Goal: Information Seeking & Learning: Learn about a topic

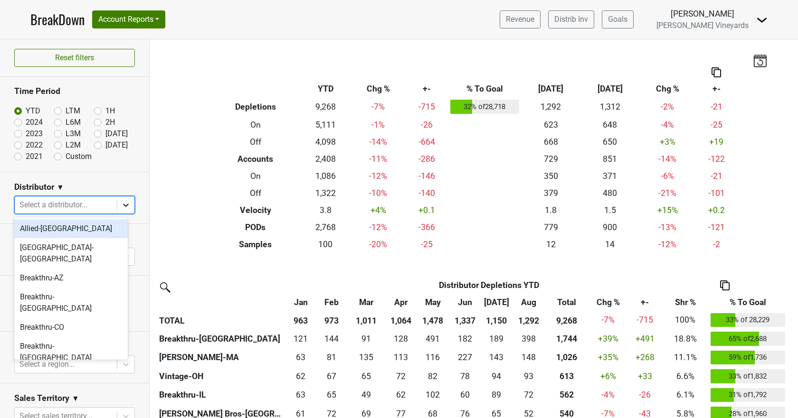
click at [123, 205] on icon at bounding box center [126, 205] width 6 height 3
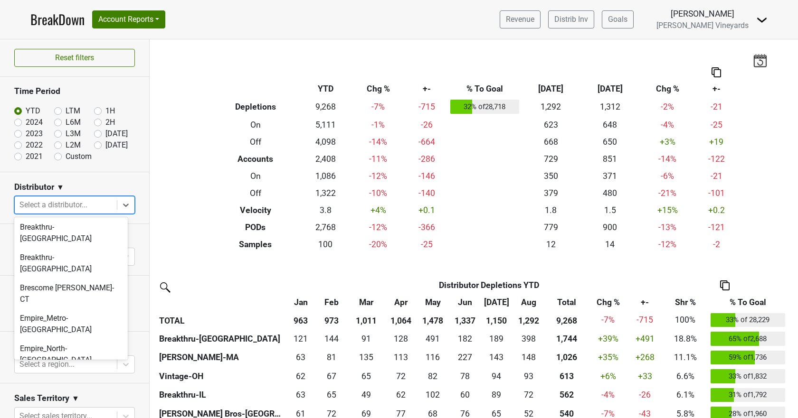
scroll to position [232, 0]
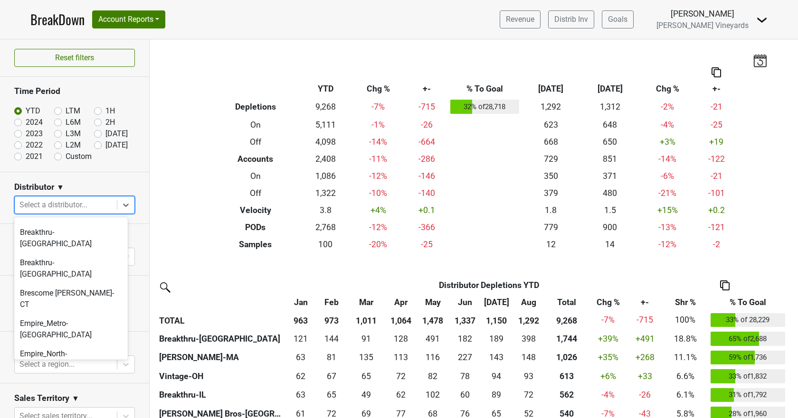
click at [28, 394] on div "[GEOGRAPHIC_DATA]-[GEOGRAPHIC_DATA]" at bounding box center [70, 409] width 113 height 30
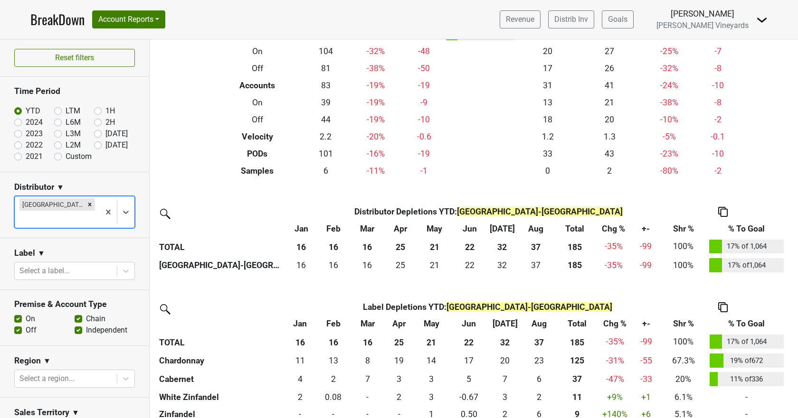
scroll to position [104, 0]
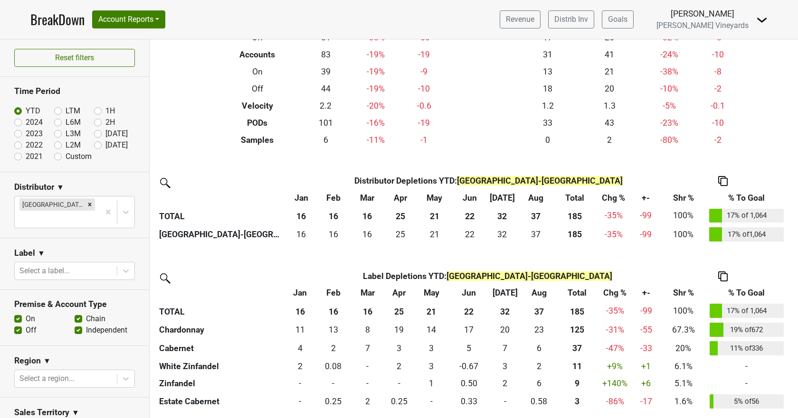
click at [722, 179] on img at bounding box center [722, 181] width 9 height 10
click at [721, 139] on div "Copy as Image" at bounding box center [721, 137] width 48 height 14
click at [723, 277] on img at bounding box center [722, 277] width 9 height 10
click at [712, 232] on div "Copy as Image" at bounding box center [721, 232] width 48 height 14
click at [41, 18] on link "BreakDown" at bounding box center [57, 19] width 54 height 20
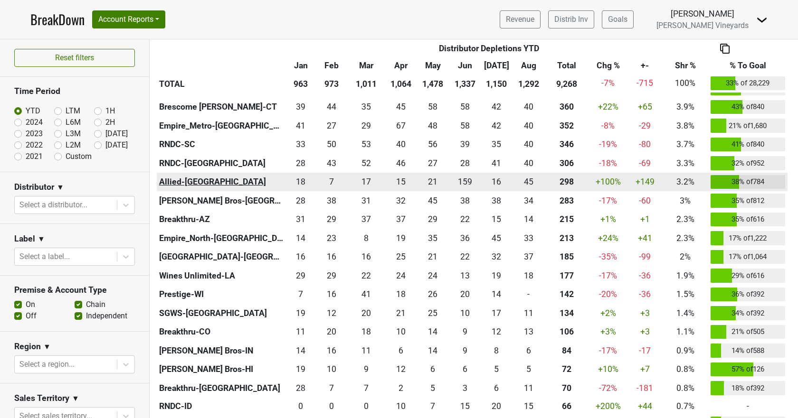
scroll to position [380, 0]
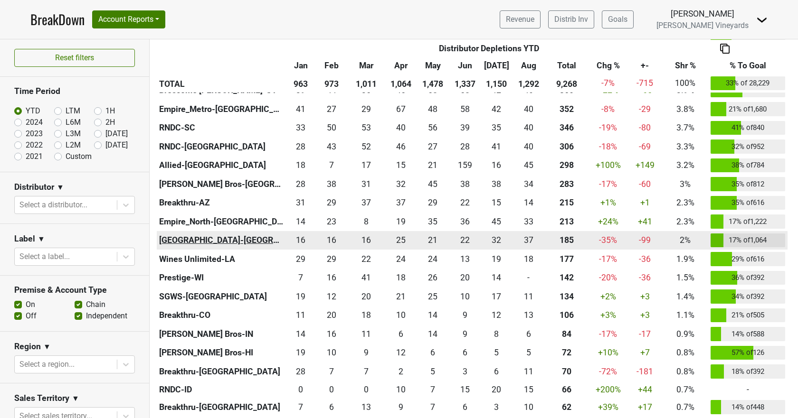
click at [168, 238] on th "[GEOGRAPHIC_DATA]-[GEOGRAPHIC_DATA]" at bounding box center [221, 240] width 129 height 19
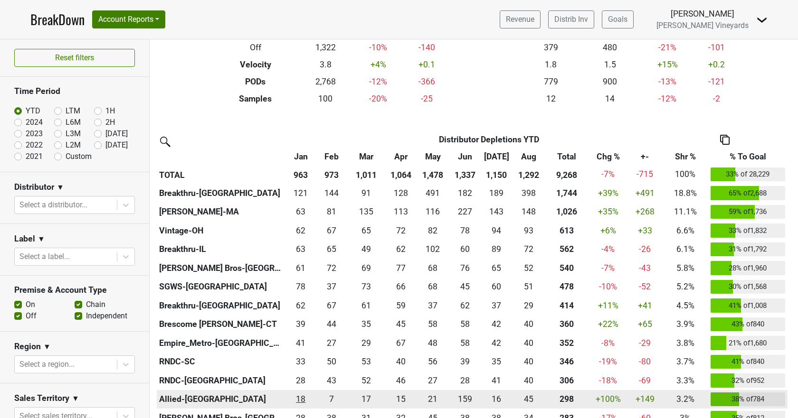
scroll to position [0, 0]
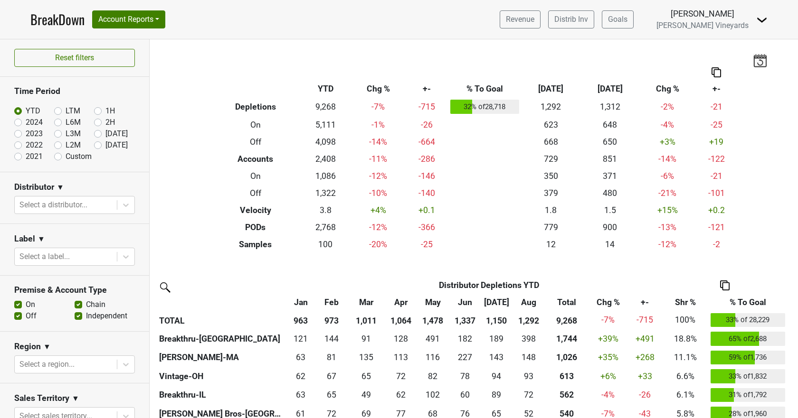
click at [67, 20] on link "BreakDown" at bounding box center [57, 19] width 54 height 20
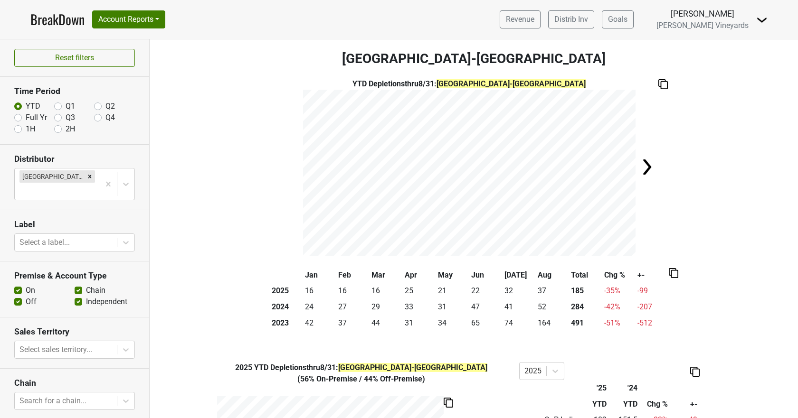
click at [661, 82] on img at bounding box center [662, 84] width 9 height 10
click at [669, 275] on img at bounding box center [672, 273] width 9 height 10
click at [667, 242] on div "Copy as Image" at bounding box center [669, 242] width 47 height 14
click at [148, 19] on button "Account Reports" at bounding box center [128, 19] width 73 height 18
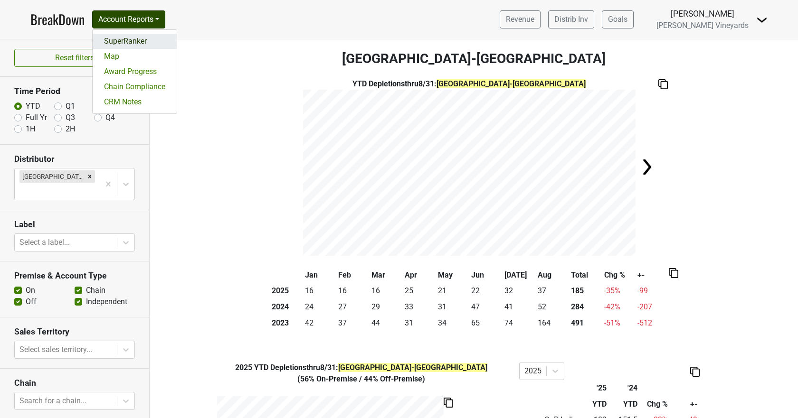
click at [146, 45] on link "SuperRanker" at bounding box center [135, 41] width 84 height 15
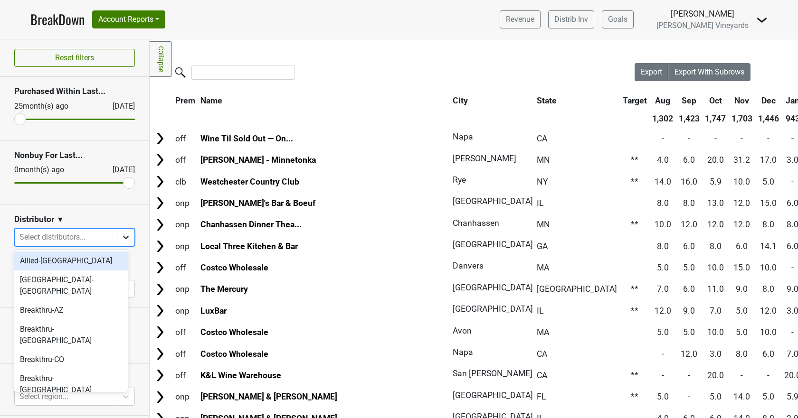
click at [121, 239] on icon at bounding box center [125, 237] width 9 height 9
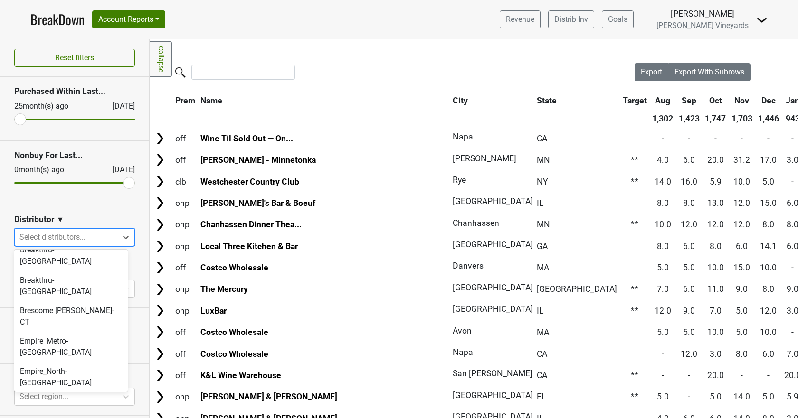
scroll to position [237, 0]
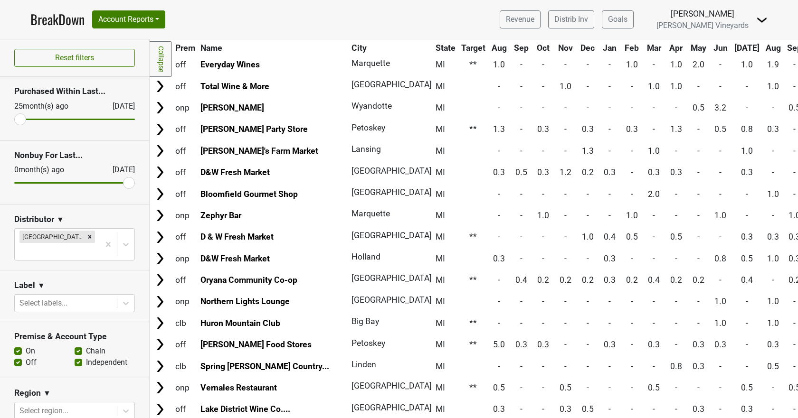
scroll to position [0, 0]
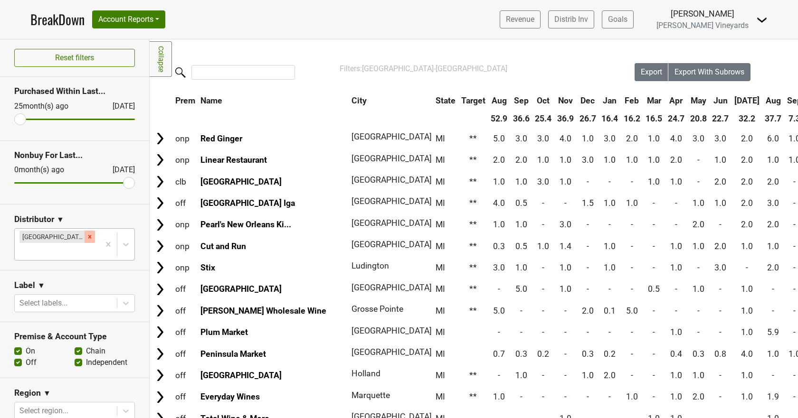
click at [88, 237] on icon "Remove Great Lakes-MI" at bounding box center [89, 236] width 3 height 3
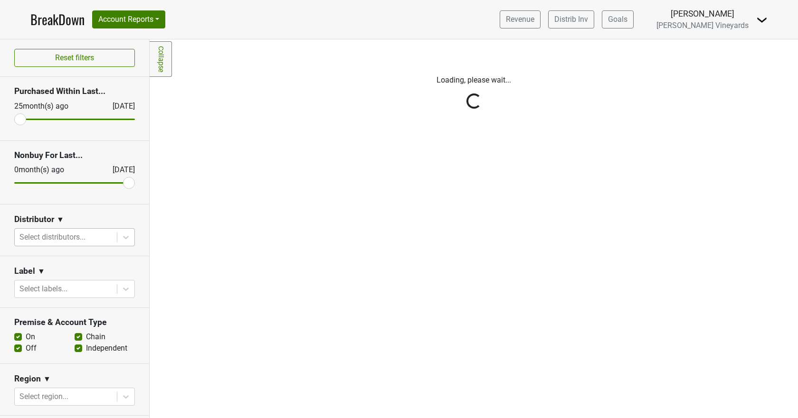
click at [125, 237] on div "Reset filters Purchased Within Last... 25 month(s) ago Sep '25 Nonbuy For Last.…" at bounding box center [75, 228] width 150 height 379
click at [120, 238] on div "Reset filters Purchased Within Last... 25 month(s) ago Sep '25 Nonbuy For Last.…" at bounding box center [75, 228] width 150 height 379
click at [87, 241] on div "Reset filters Purchased Within Last... 25 month(s) ago Sep '25 Nonbuy For Last.…" at bounding box center [75, 228] width 150 height 379
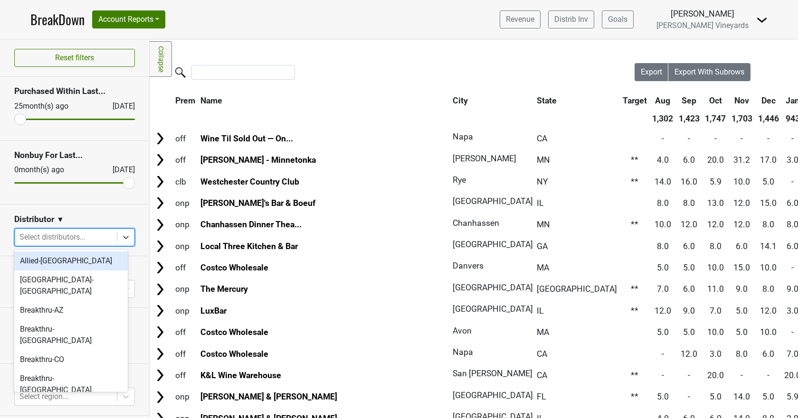
click at [79, 235] on div at bounding box center [65, 237] width 93 height 13
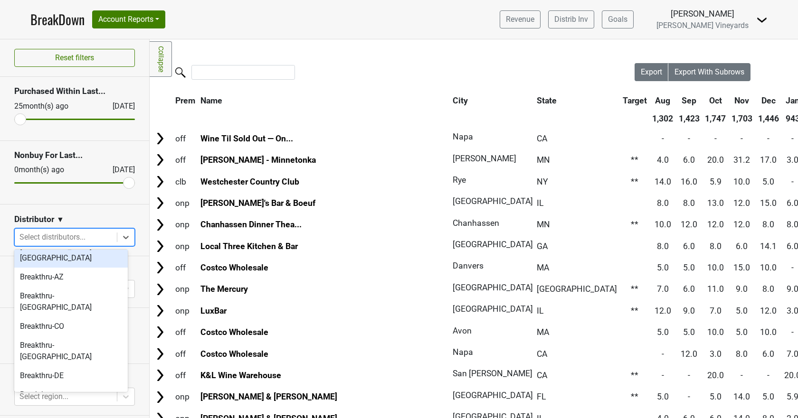
scroll to position [47, 0]
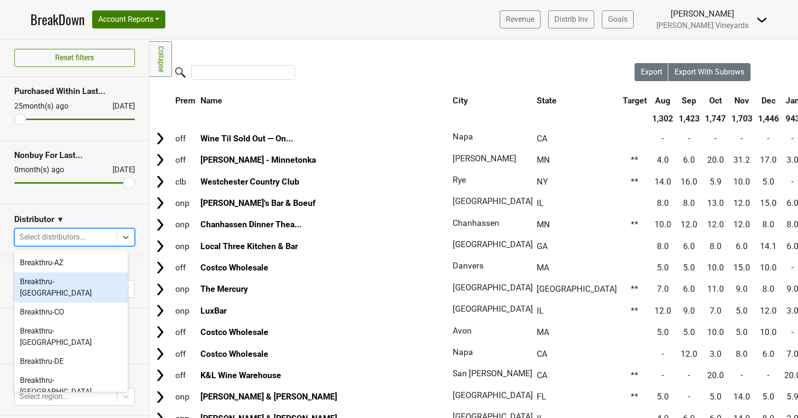
click at [59, 278] on div "Breakthru-CA" at bounding box center [70, 287] width 113 height 30
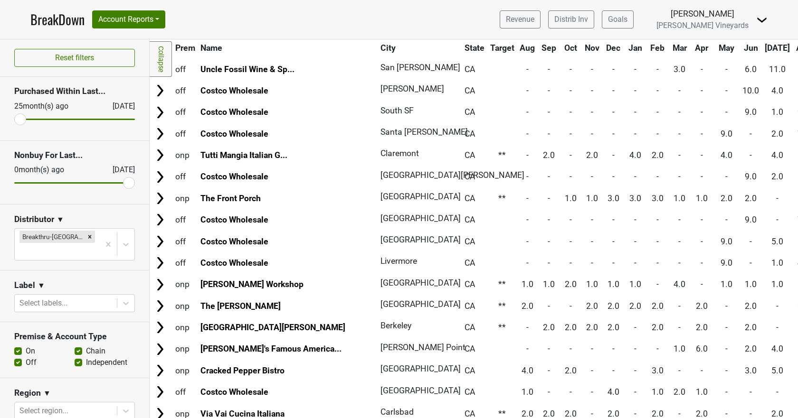
scroll to position [0, 0]
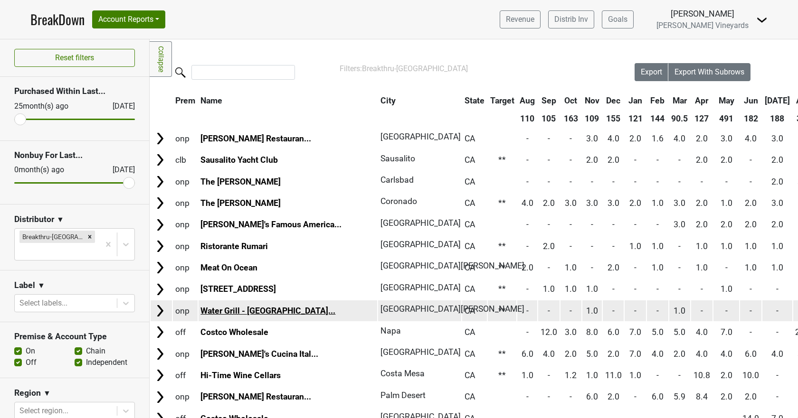
click at [266, 310] on link "Water Grill - Santa Mo..." at bounding box center [267, 310] width 135 height 9
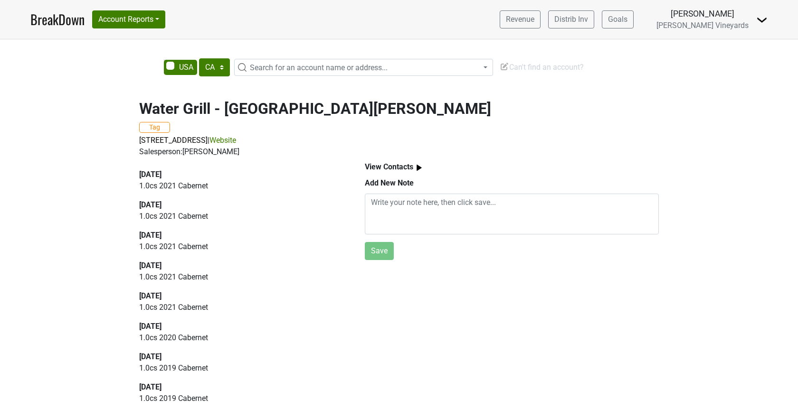
select select "CA"
click at [236, 140] on link "Website" at bounding box center [222, 140] width 27 height 9
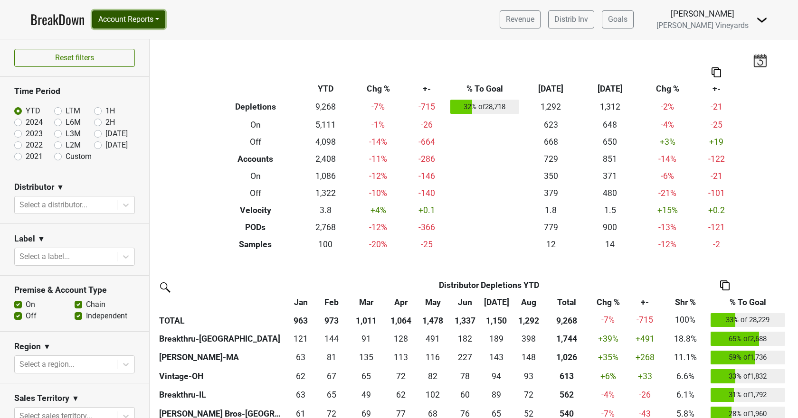
click at [136, 15] on button "Account Reports" at bounding box center [128, 19] width 73 height 18
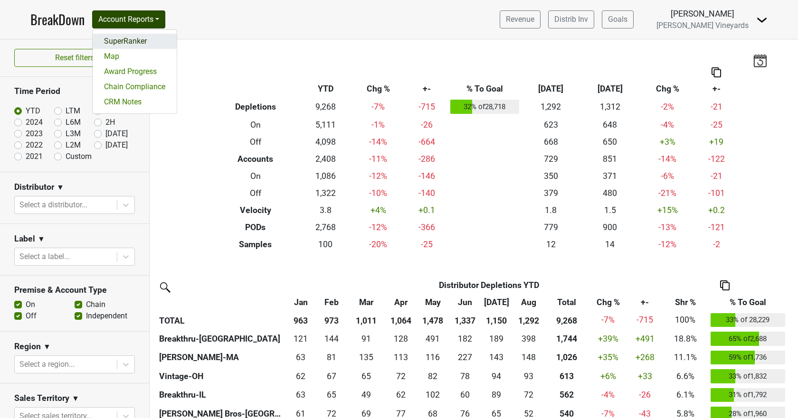
click at [135, 40] on link "SuperRanker" at bounding box center [135, 41] width 84 height 15
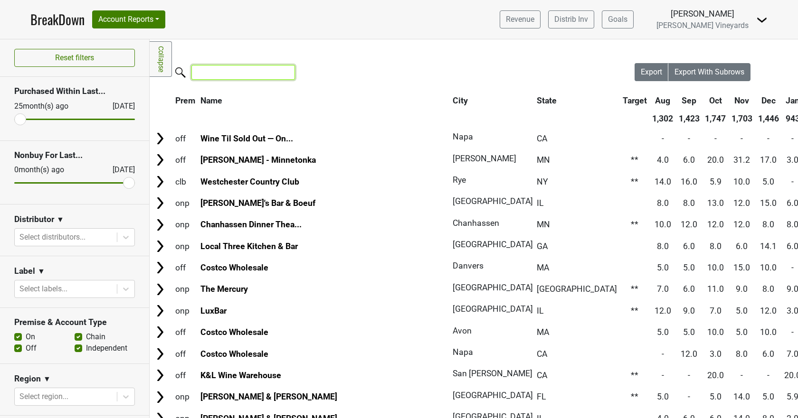
click at [213, 73] on input "search" at bounding box center [242, 72] width 103 height 15
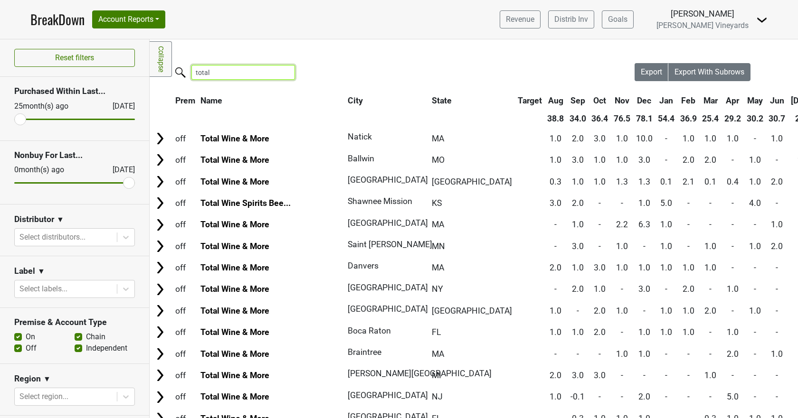
type input "total"
click at [429, 98] on th "State" at bounding box center [471, 100] width 85 height 17
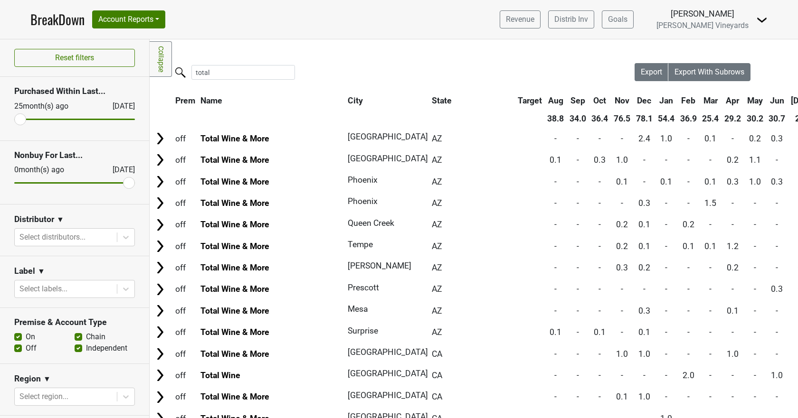
click at [40, 18] on link "BreakDown" at bounding box center [57, 19] width 54 height 20
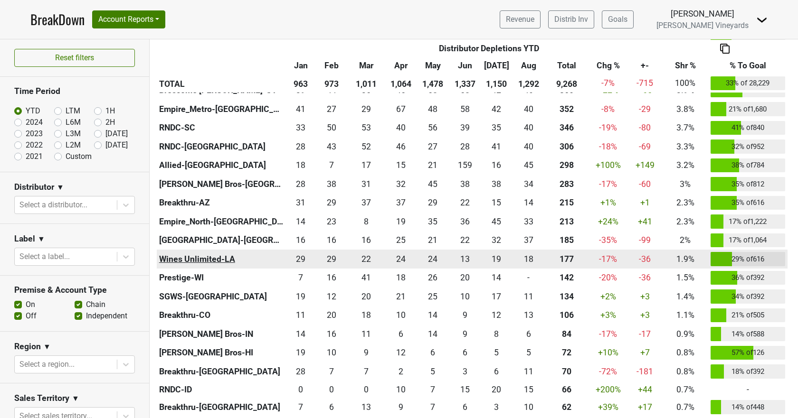
scroll to position [332, 0]
